Goal: Task Accomplishment & Management: Manage account settings

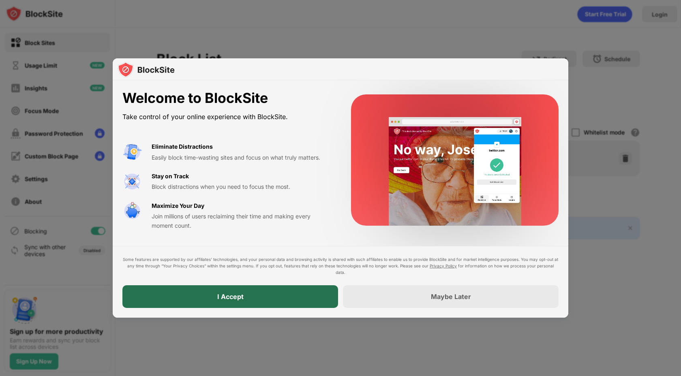
click at [261, 293] on div "I Accept" at bounding box center [230, 297] width 216 height 23
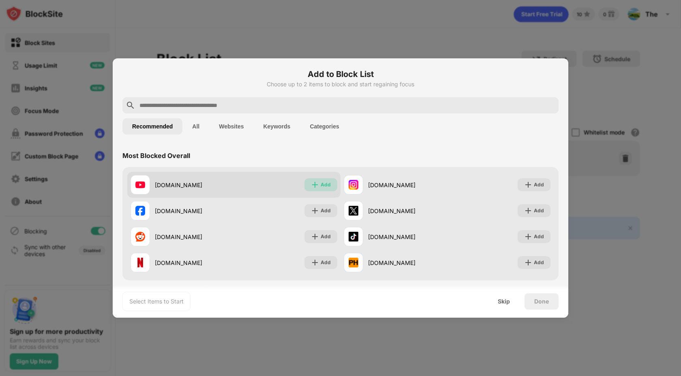
click at [318, 183] on div "Add" at bounding box center [321, 184] width 33 height 13
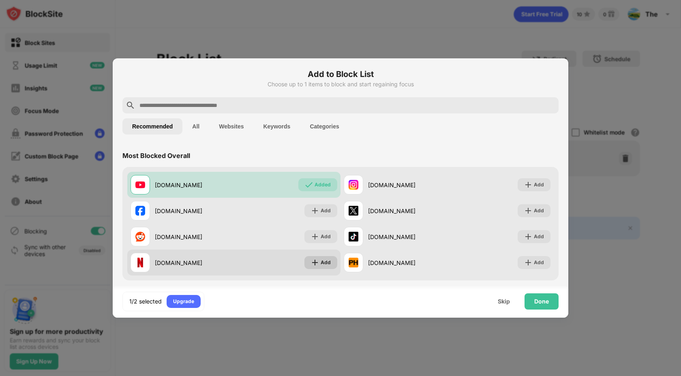
click at [313, 260] on img at bounding box center [315, 263] width 8 height 8
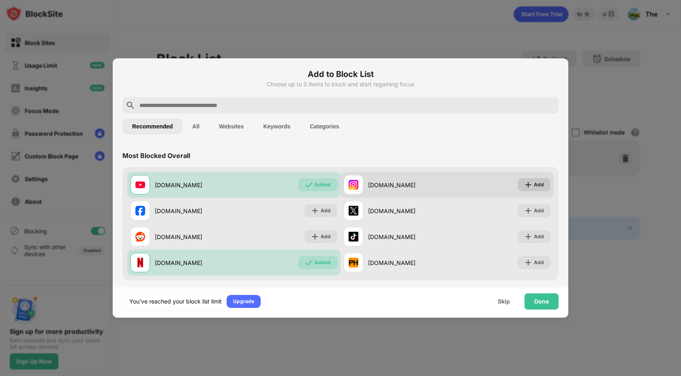
click at [534, 186] on div "Add" at bounding box center [539, 185] width 10 height 8
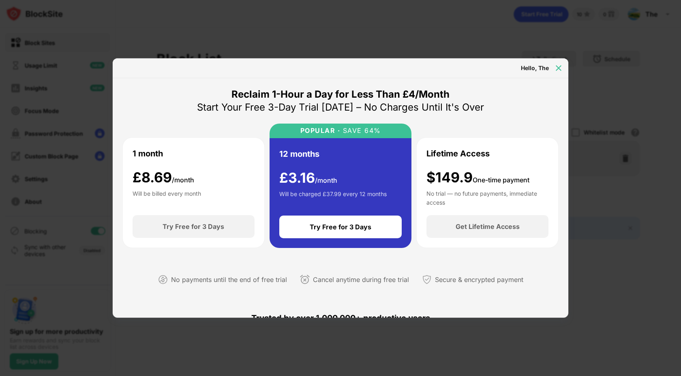
click at [559, 67] on img at bounding box center [559, 68] width 8 height 8
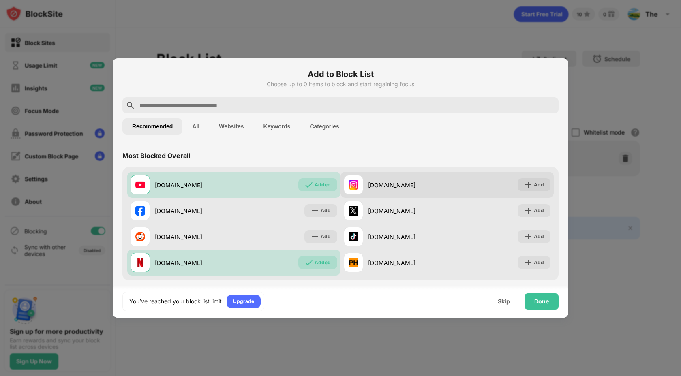
click at [541, 196] on div "[DOMAIN_NAME] Add" at bounding box center [447, 185] width 213 height 26
click at [536, 188] on div "Add" at bounding box center [539, 185] width 10 height 8
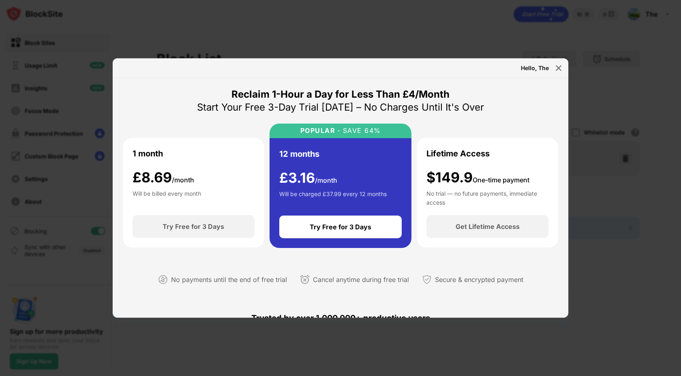
click at [603, 143] on div at bounding box center [340, 188] width 681 height 376
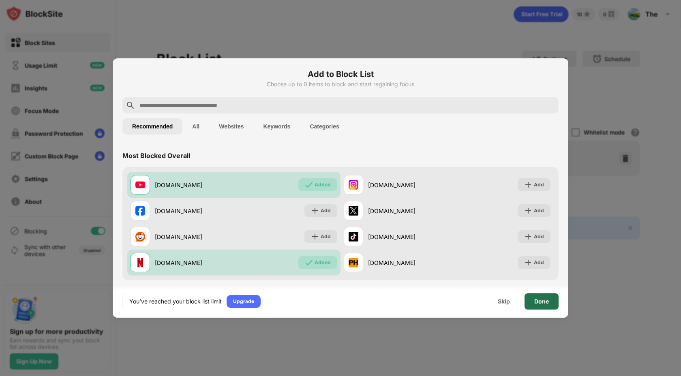
click at [543, 296] on div "Done" at bounding box center [542, 302] width 34 height 16
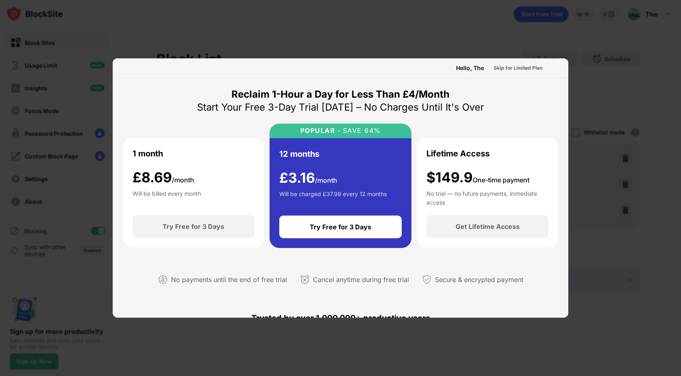
click at [643, 279] on div at bounding box center [340, 188] width 681 height 376
click at [228, 28] on div at bounding box center [340, 188] width 681 height 376
click at [487, 70] on div "Skip for Limited Plan" at bounding box center [518, 68] width 62 height 13
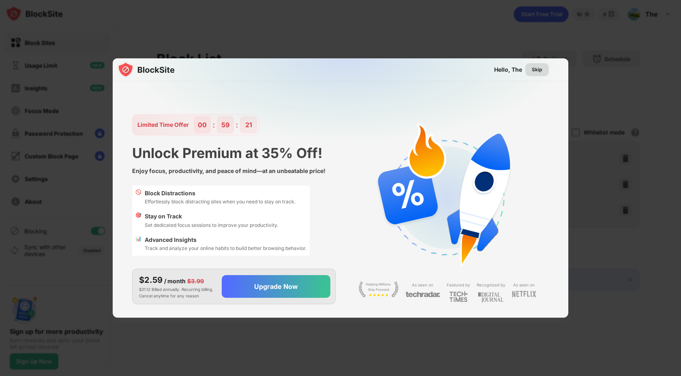
click at [543, 70] on div "Skip" at bounding box center [538, 69] width 24 height 13
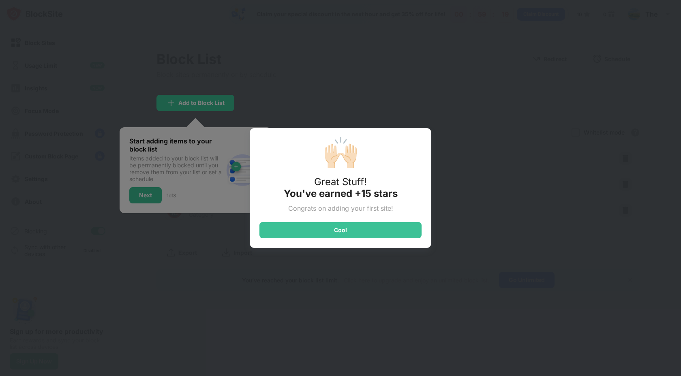
click at [399, 218] on div "🙌🏻 Great Stuff! You've earned +15 stars Congrats on adding your first site! Cool" at bounding box center [341, 188] width 182 height 120
click at [401, 228] on div "Cool" at bounding box center [341, 230] width 162 height 16
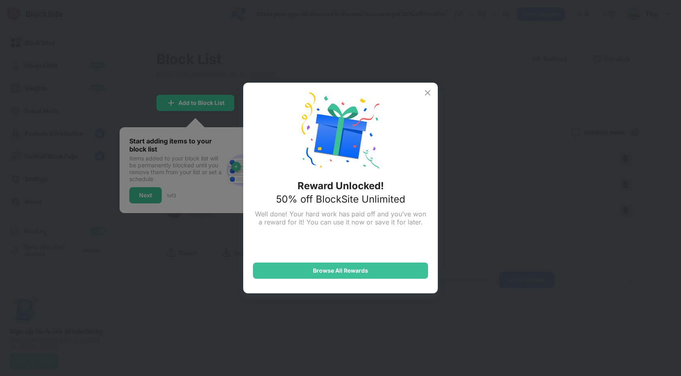
click at [430, 95] on img at bounding box center [428, 93] width 10 height 10
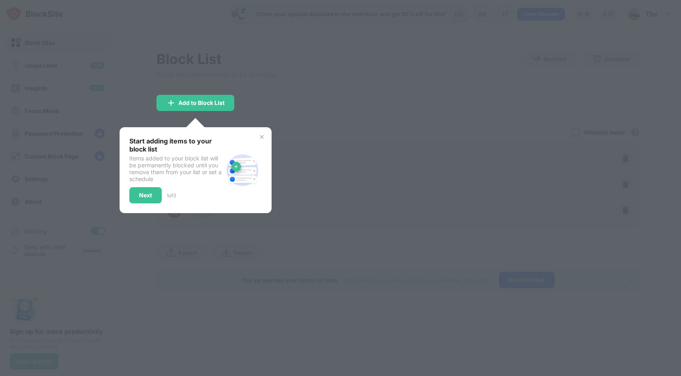
click at [270, 136] on div "Start adding items to your block list Items added to your block list will be pe…" at bounding box center [196, 170] width 152 height 86
click at [262, 136] on img at bounding box center [262, 137] width 6 height 6
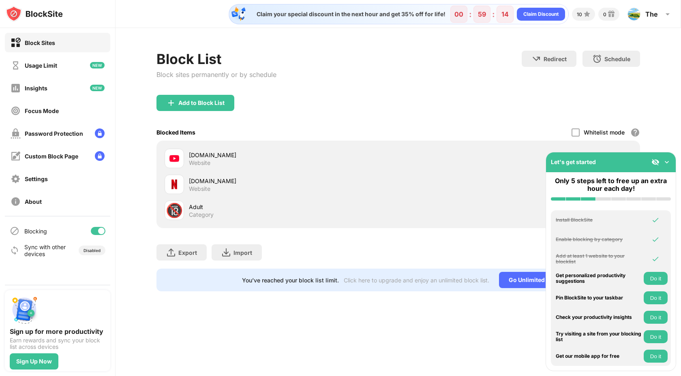
click at [666, 163] on img at bounding box center [667, 162] width 8 height 8
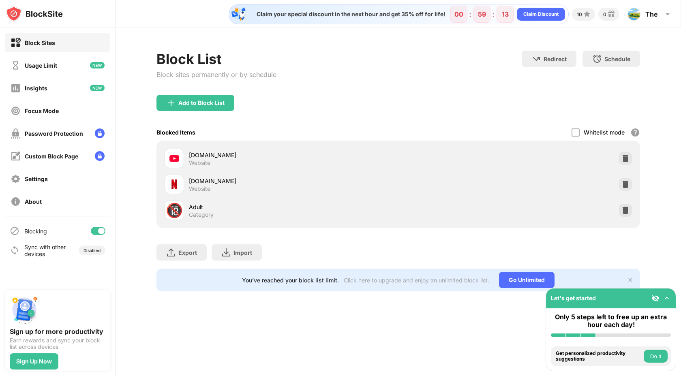
click at [553, 155] on div "[DOMAIN_NAME] Website" at bounding box center [398, 159] width 474 height 26
click at [170, 155] on img at bounding box center [175, 159] width 10 height 10
click at [195, 204] on div "Adult" at bounding box center [294, 207] width 210 height 9
click at [184, 205] on div "🔞 Adult Category" at bounding box center [282, 210] width 234 height 19
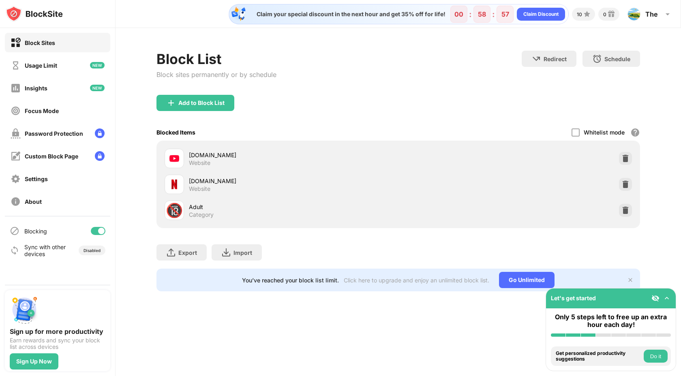
click at [228, 150] on div "[DOMAIN_NAME] Website" at bounding box center [282, 158] width 234 height 19
click at [205, 159] on div "Website" at bounding box center [199, 162] width 21 height 7
click at [204, 159] on div "Website" at bounding box center [199, 162] width 21 height 7
click at [669, 273] on div "Block List Block sites permanently or by schedule Redirect Choose a site to be …" at bounding box center [399, 171] width 566 height 286
click at [101, 234] on div at bounding box center [98, 231] width 15 height 8
